Goal: Transaction & Acquisition: Book appointment/travel/reservation

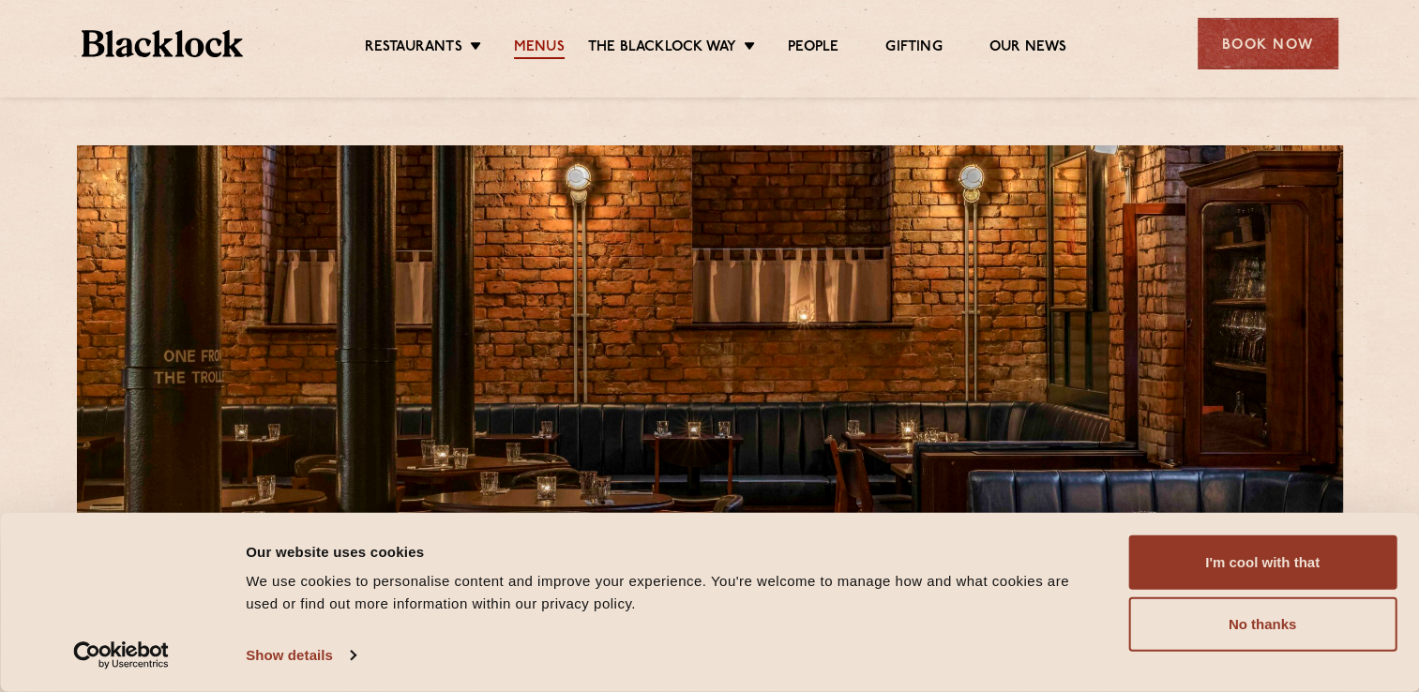
click at [534, 55] on link "Menus" at bounding box center [539, 48] width 51 height 21
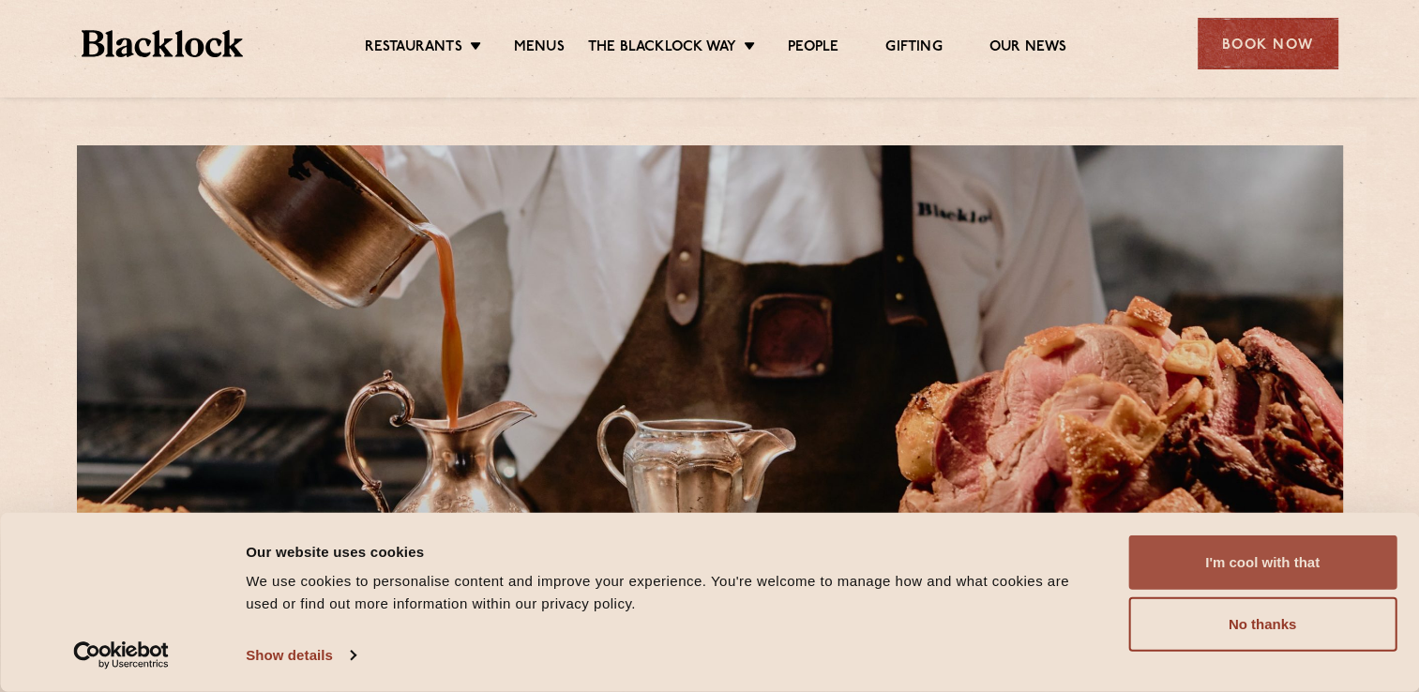
click at [1175, 550] on button "I'm cool with that" at bounding box center [1263, 563] width 268 height 54
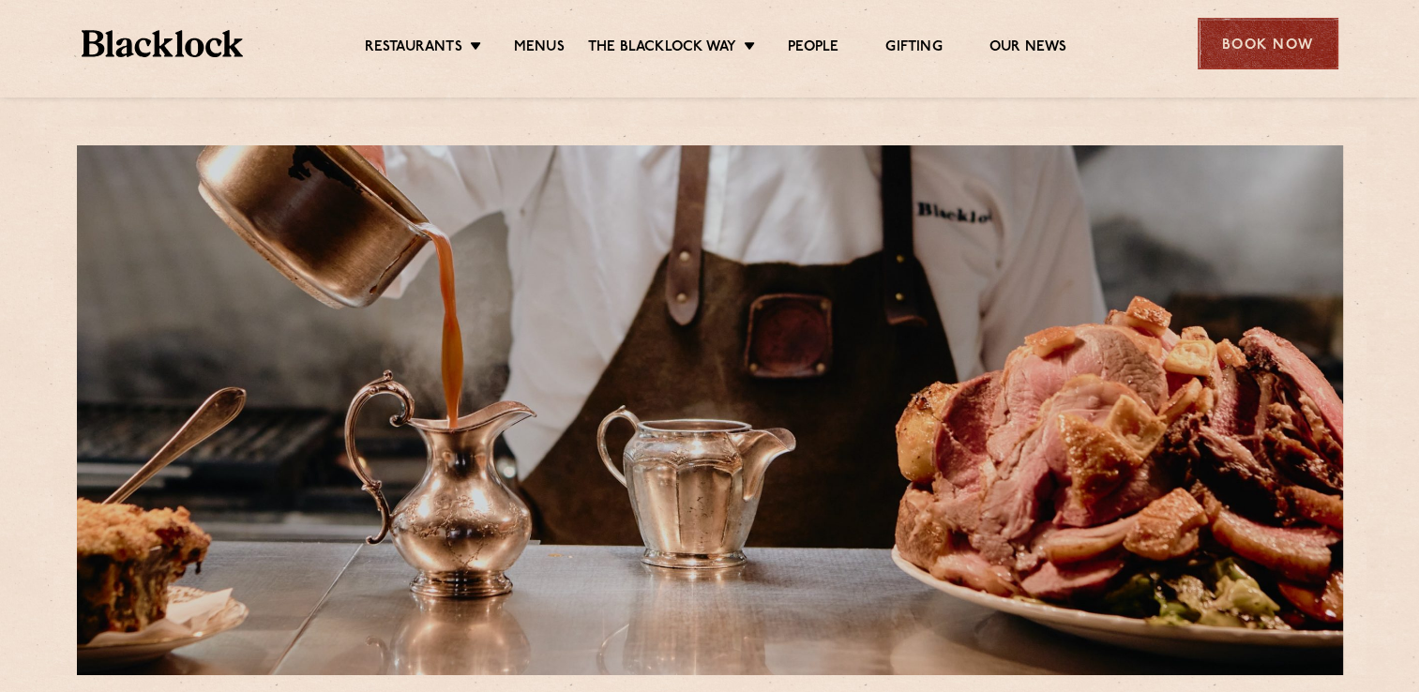
click at [1285, 56] on div "Book Now" at bounding box center [1268, 44] width 141 height 52
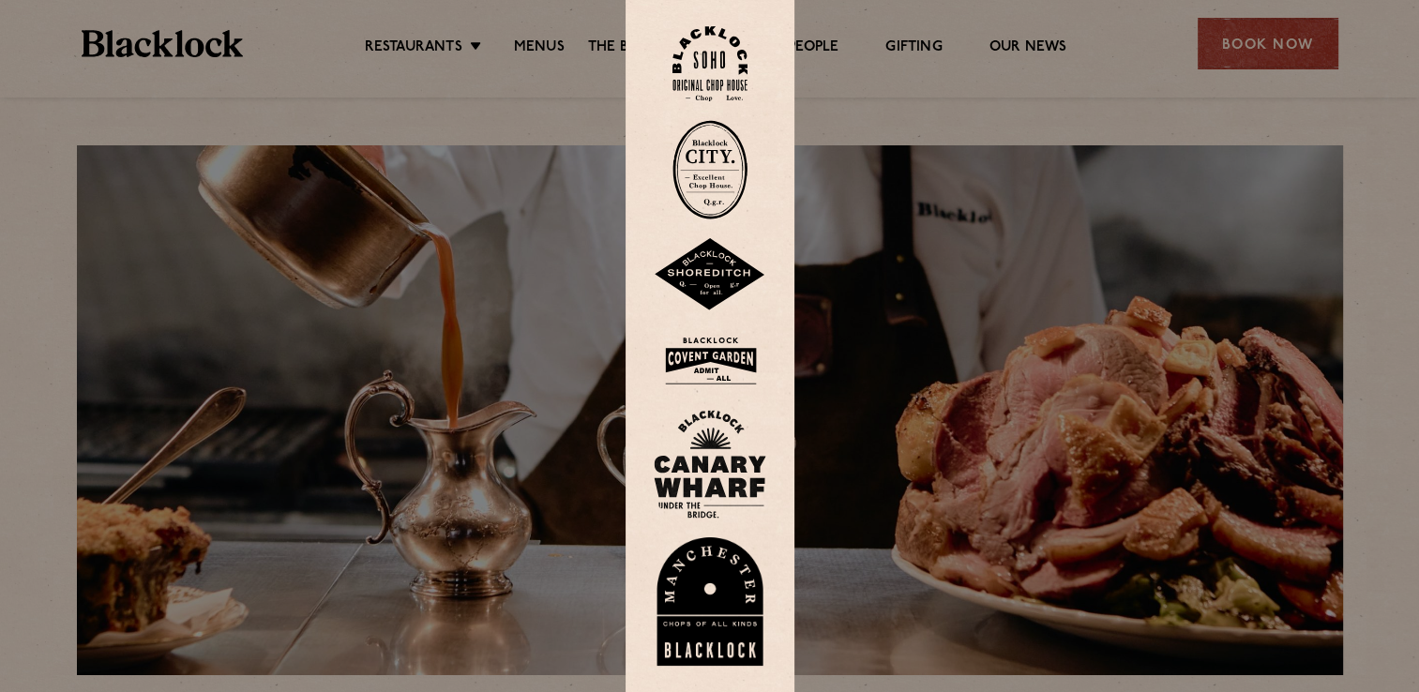
click at [709, 592] on img at bounding box center [710, 602] width 113 height 129
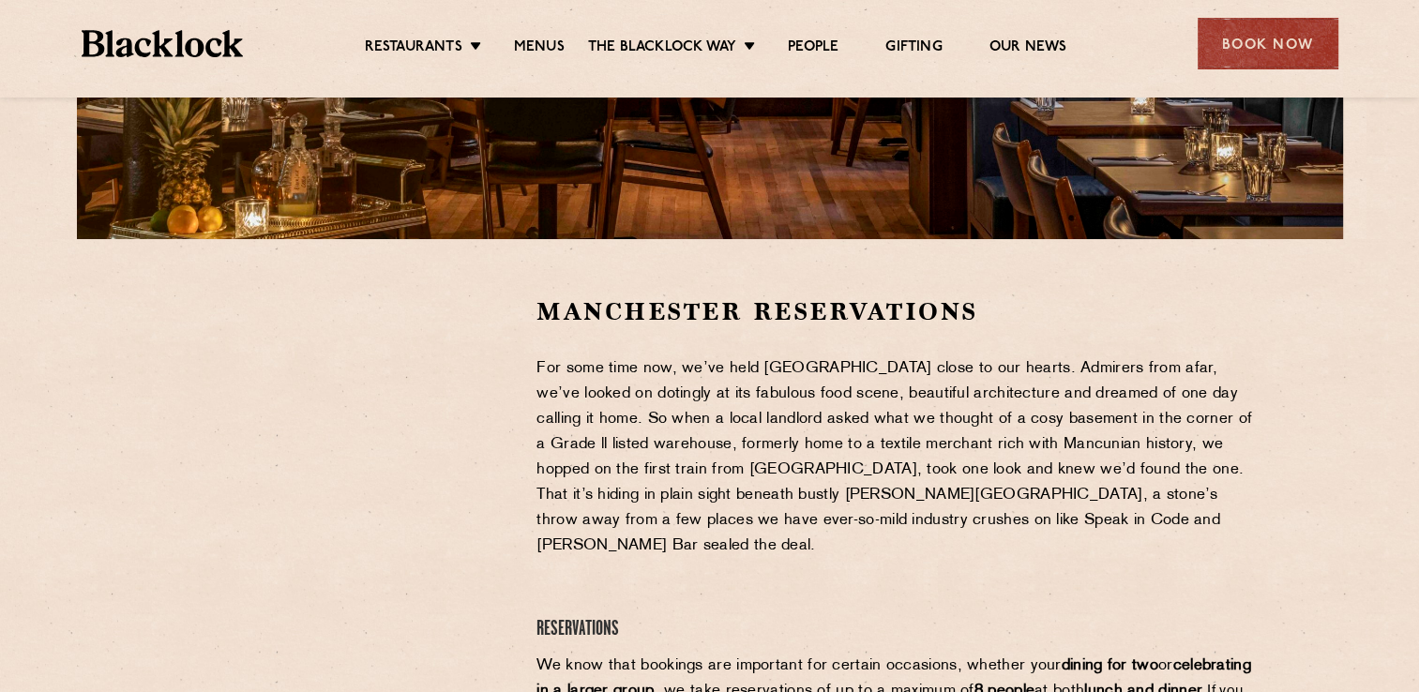
scroll to position [461, 0]
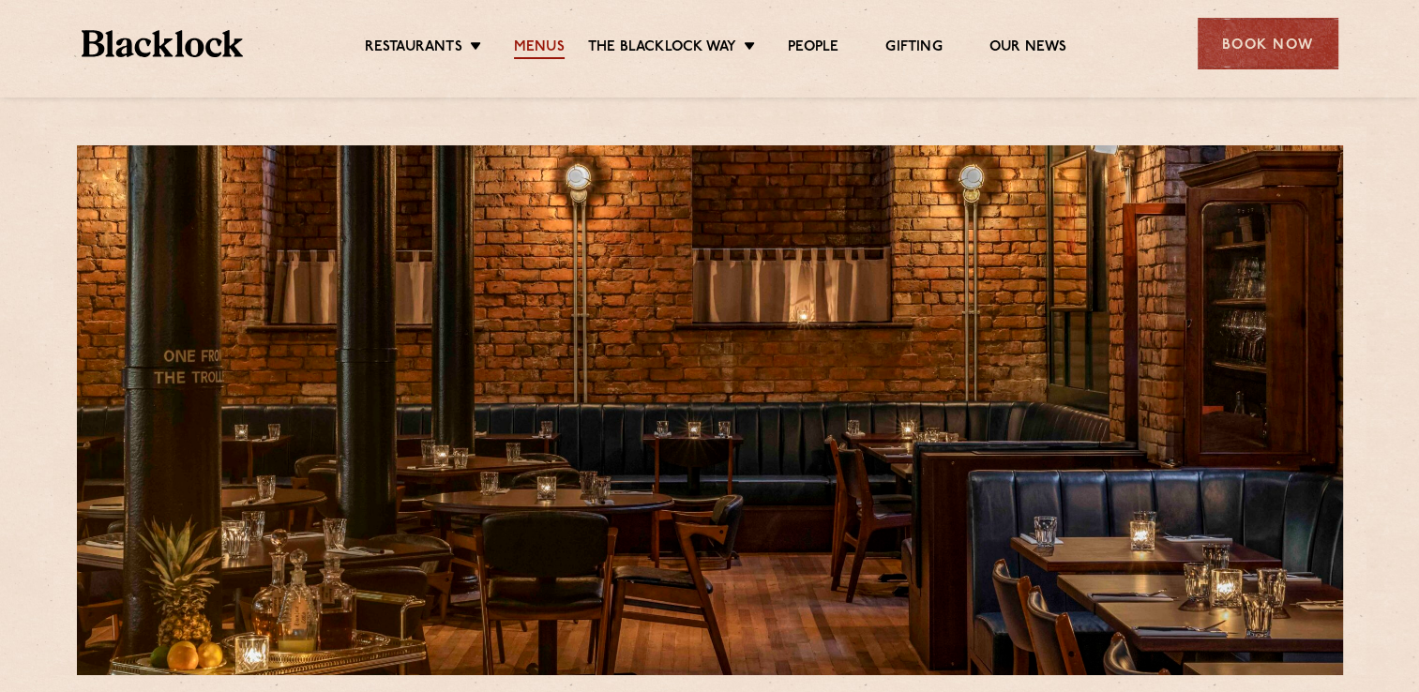
click at [537, 41] on link "Menus" at bounding box center [539, 48] width 51 height 21
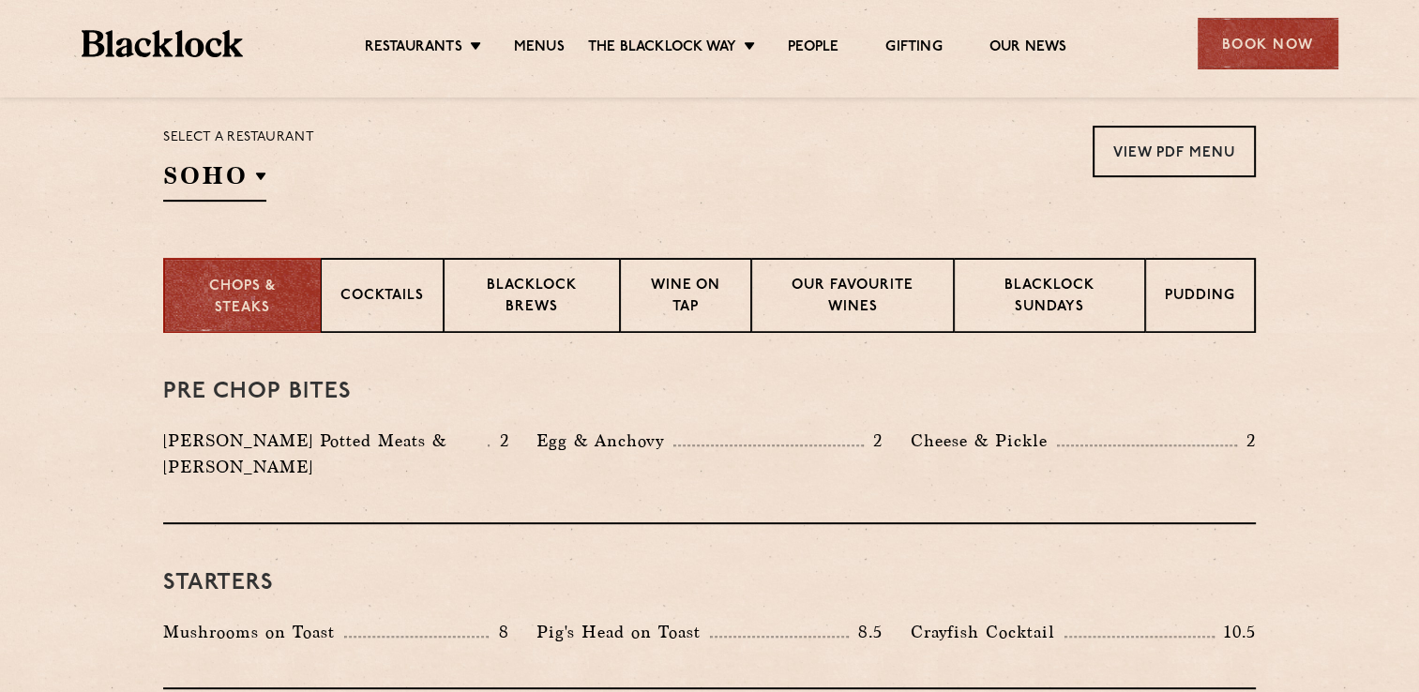
scroll to position [601, 0]
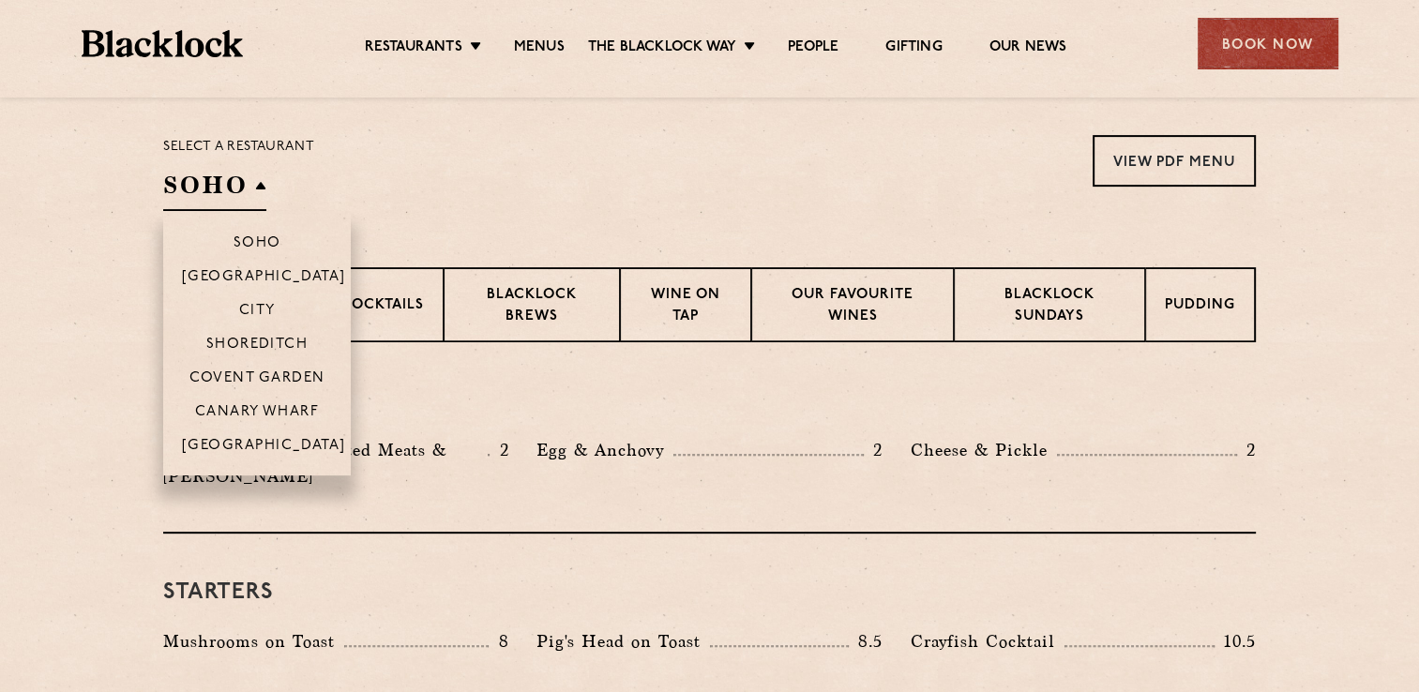
click at [195, 192] on h2 "SOHO" at bounding box center [214, 190] width 103 height 42
click at [244, 439] on li "[GEOGRAPHIC_DATA]" at bounding box center [257, 452] width 188 height 48
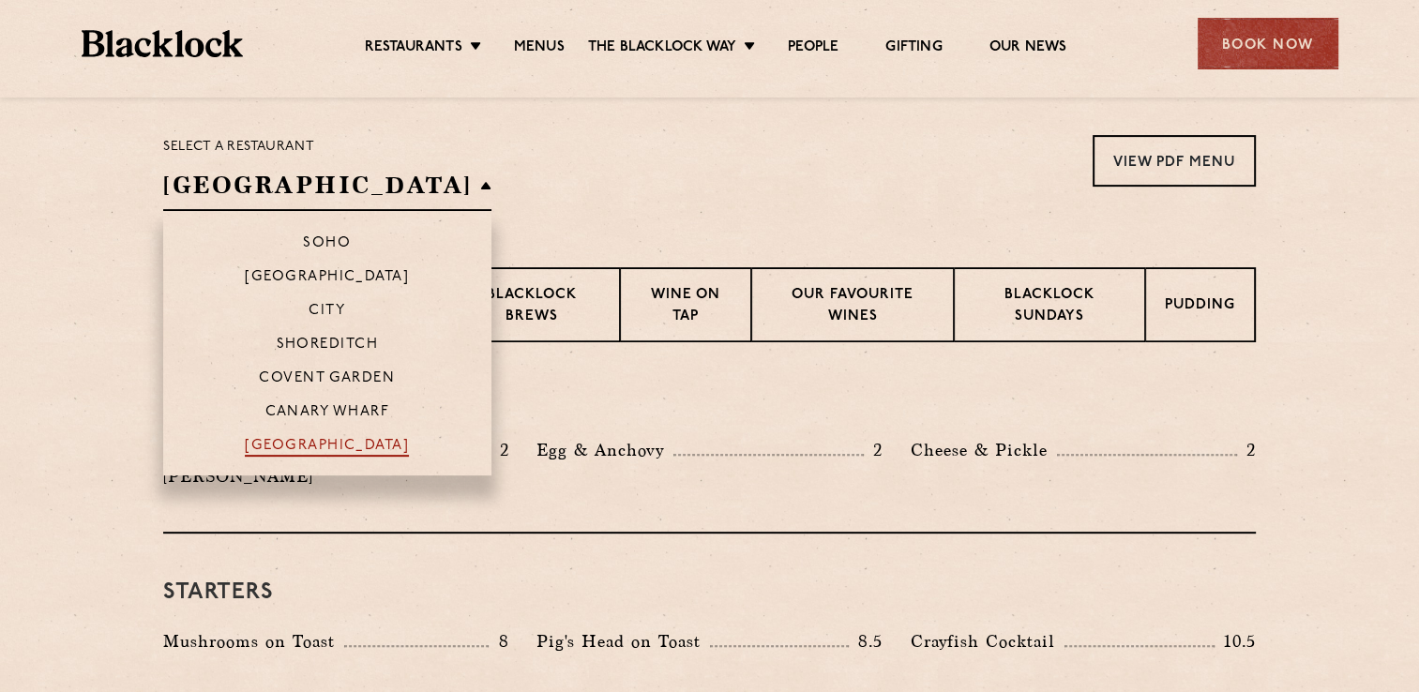
click at [256, 445] on p "[GEOGRAPHIC_DATA]" at bounding box center [327, 447] width 164 height 19
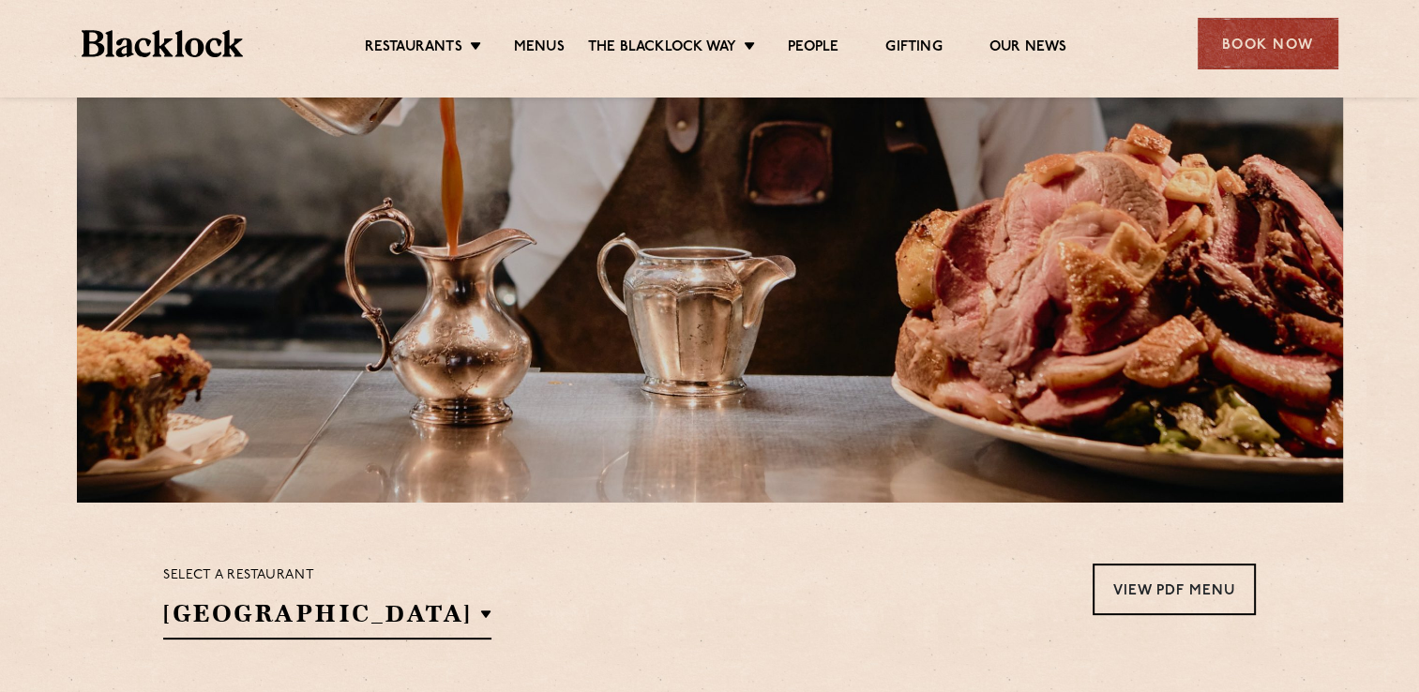
scroll to position [0, 0]
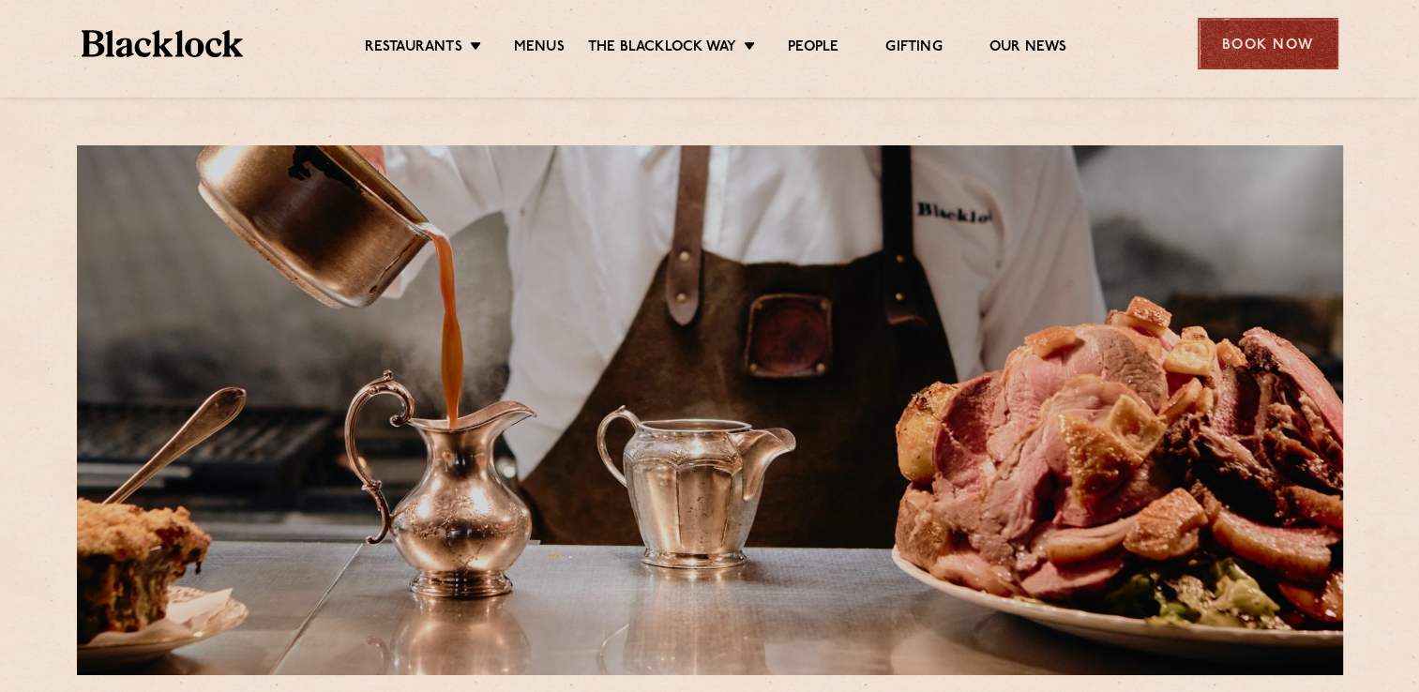
click at [1242, 55] on div "Book Now" at bounding box center [1268, 44] width 141 height 52
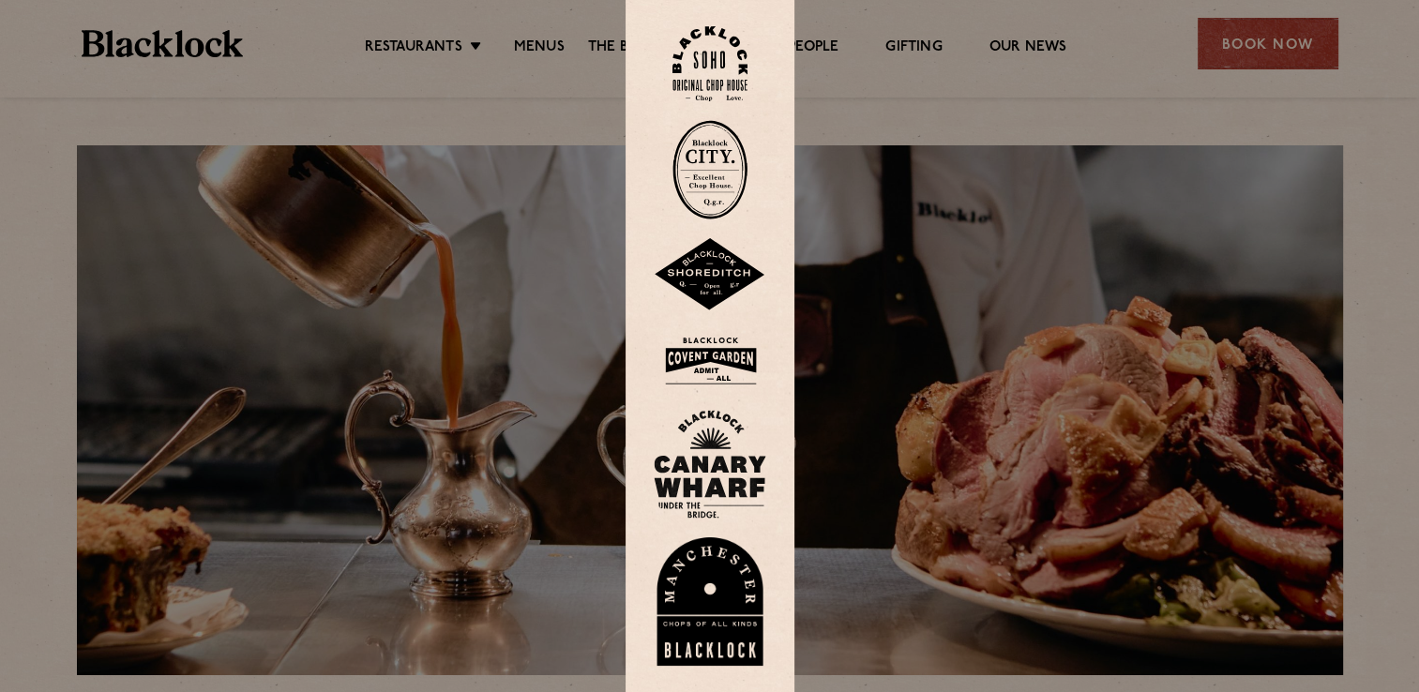
click at [711, 600] on img at bounding box center [710, 602] width 113 height 129
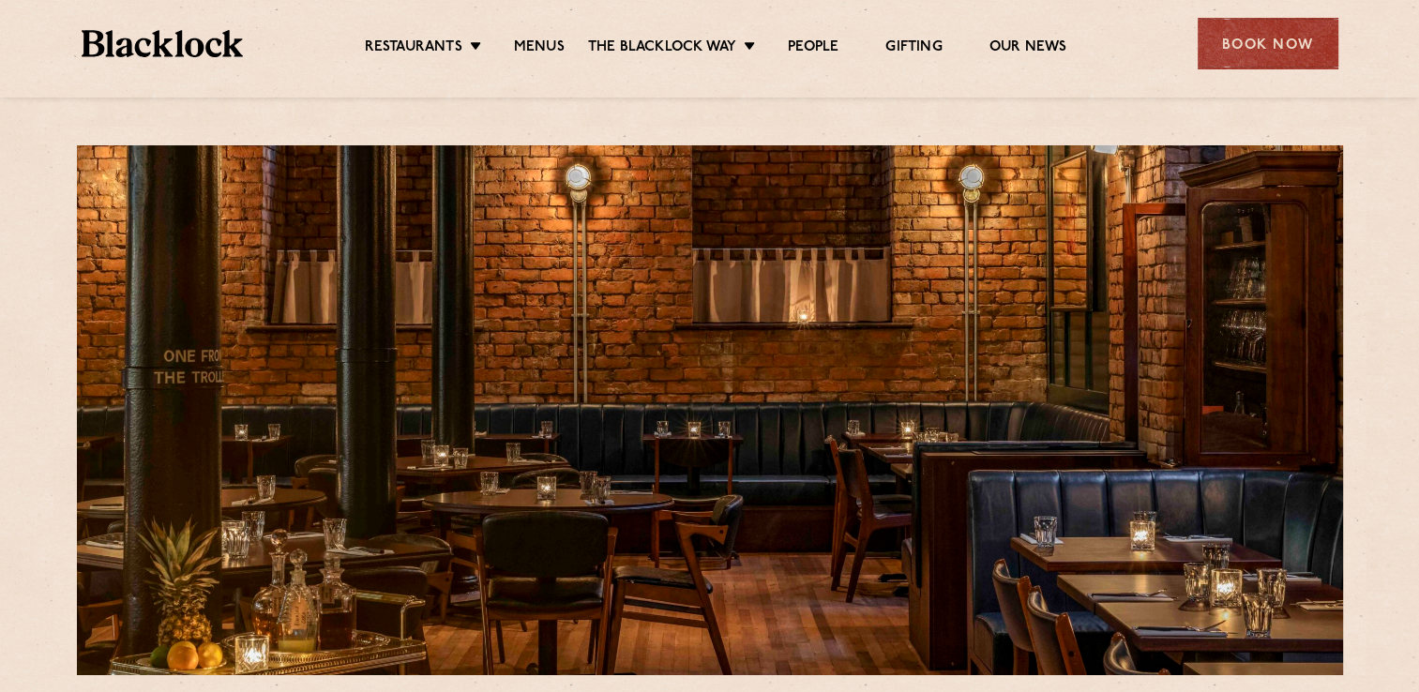
click at [578, 313] on div at bounding box center [710, 410] width 1267 height 530
click at [1275, 48] on div "Book Now" at bounding box center [1268, 44] width 141 height 52
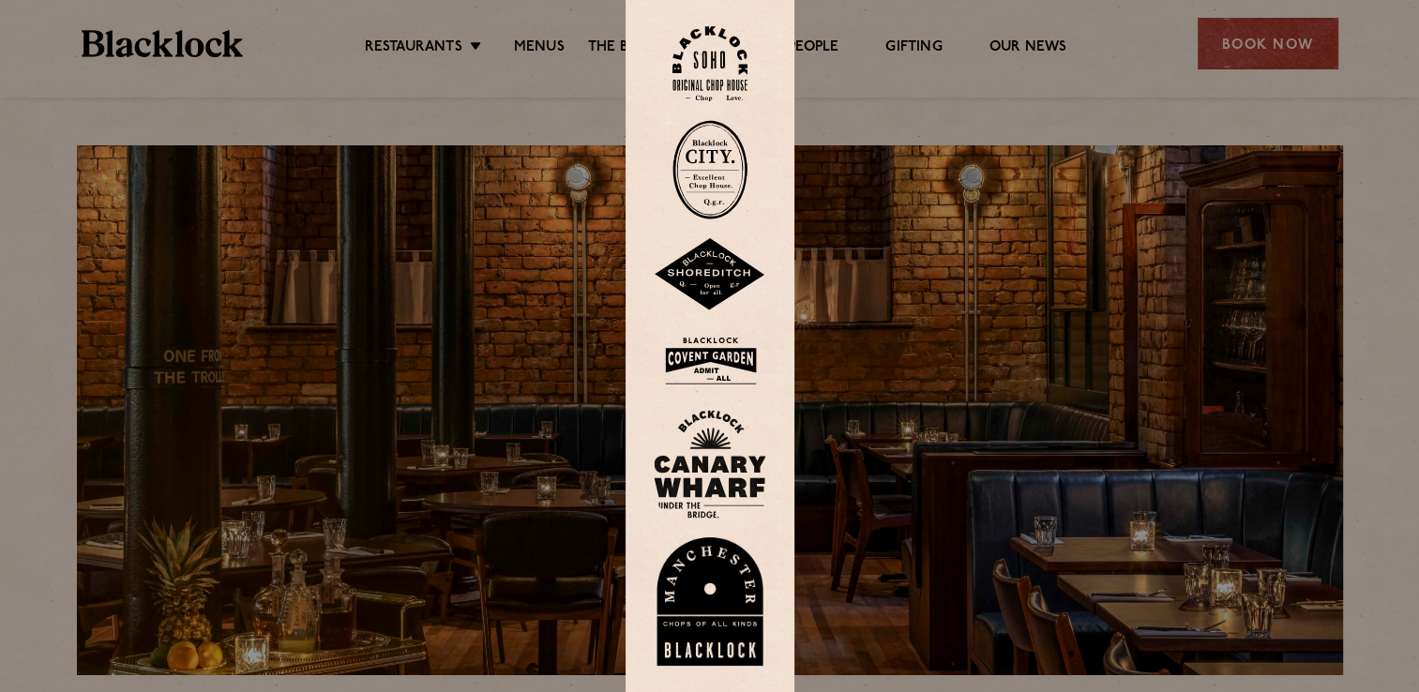
click at [716, 625] on img at bounding box center [710, 602] width 113 height 129
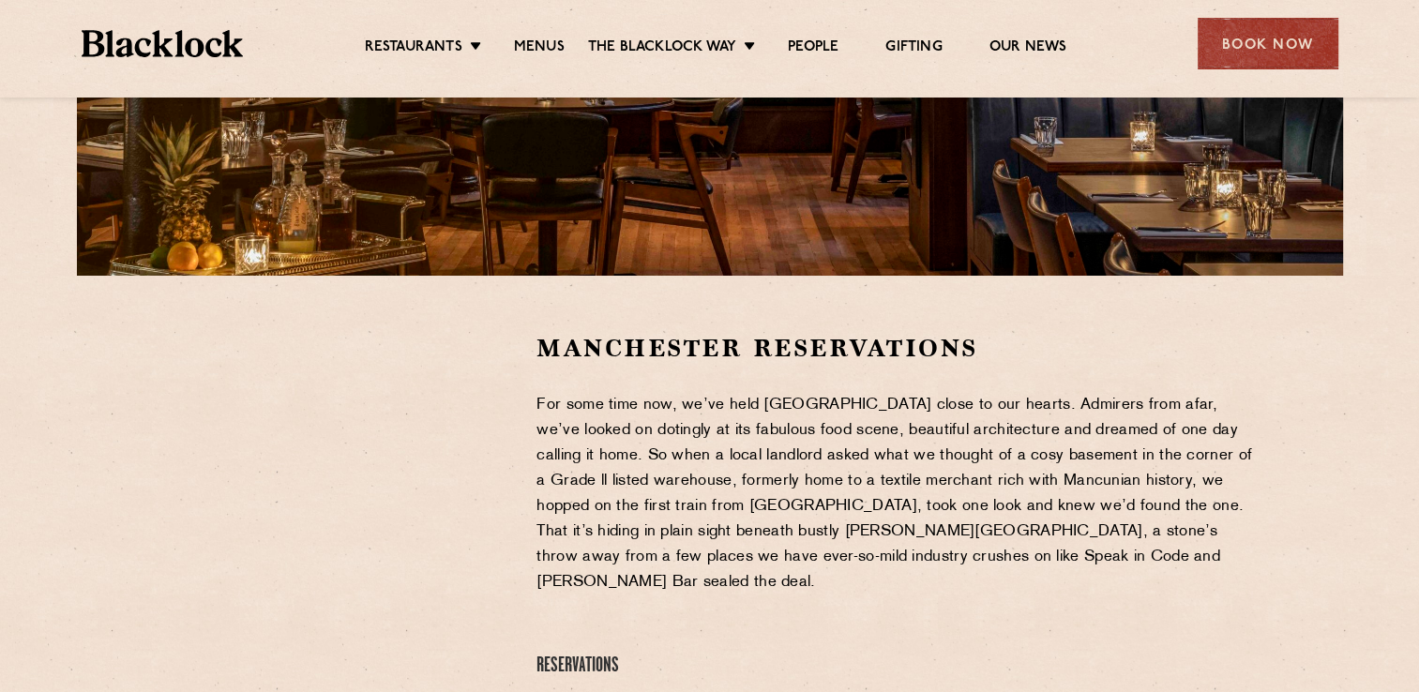
scroll to position [418, 0]
